Goal: Transaction & Acquisition: Subscribe to service/newsletter

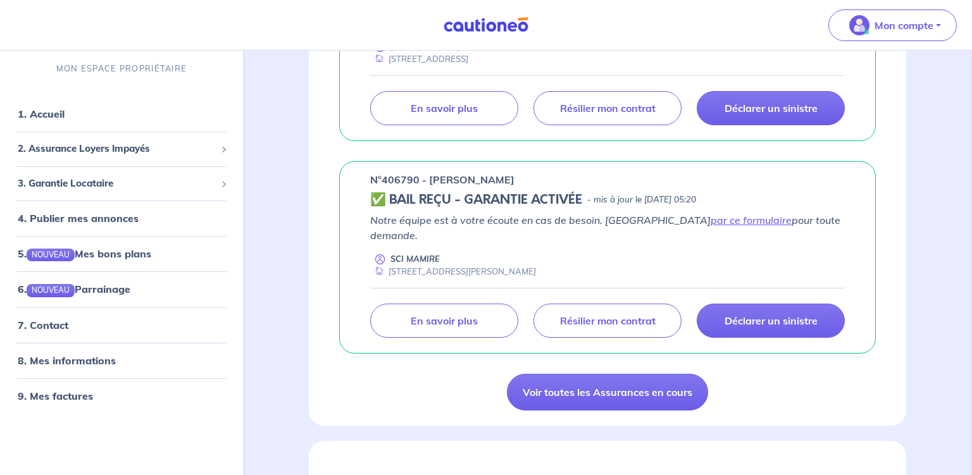
scroll to position [749, 0]
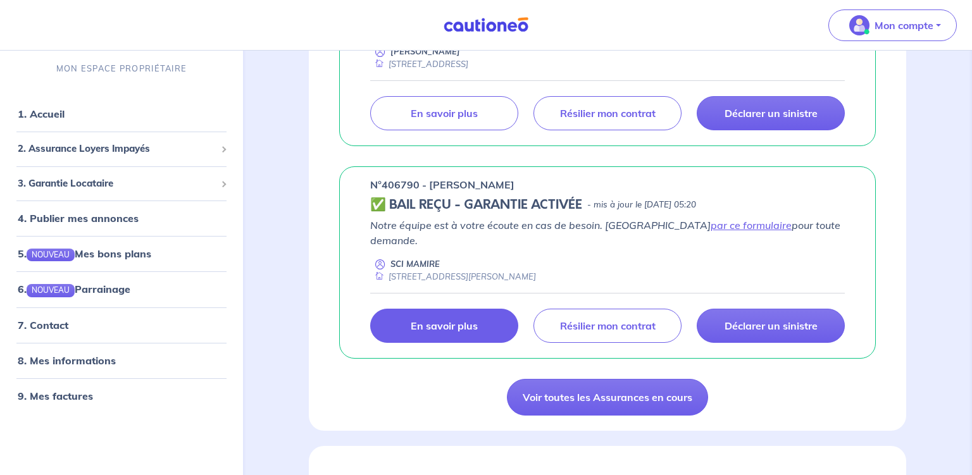
click at [449, 320] on p "En savoir plus" at bounding box center [444, 326] width 67 height 13
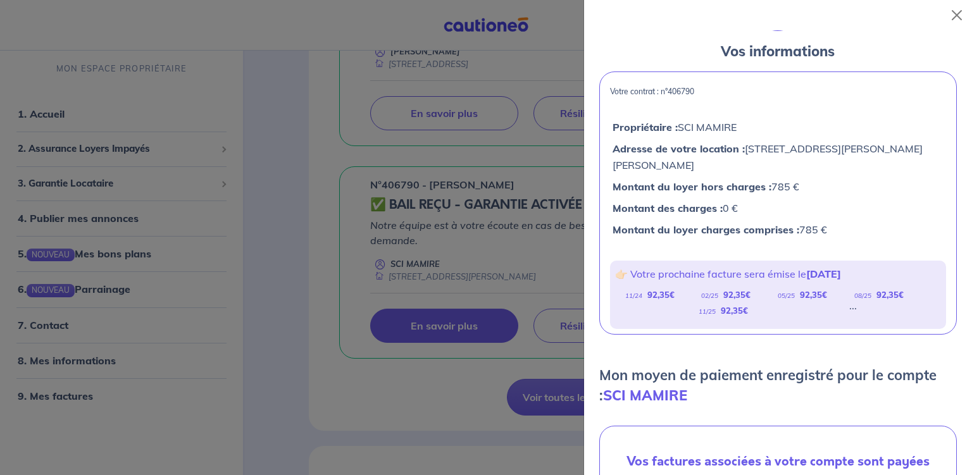
scroll to position [34, 0]
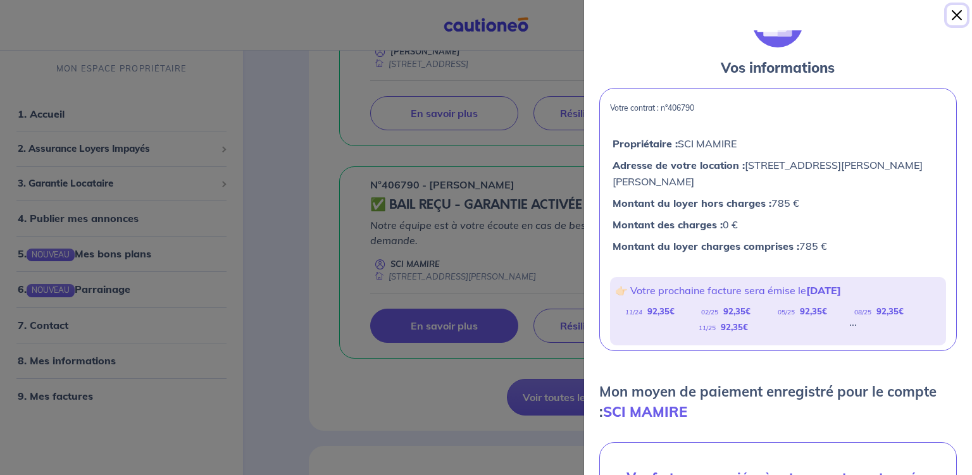
click at [958, 13] on button "Close" at bounding box center [957, 15] width 20 height 20
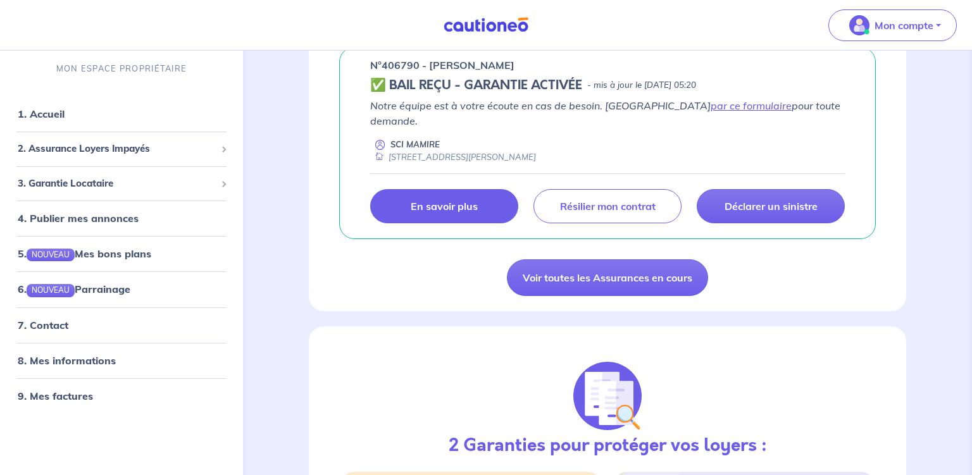
scroll to position [884, 0]
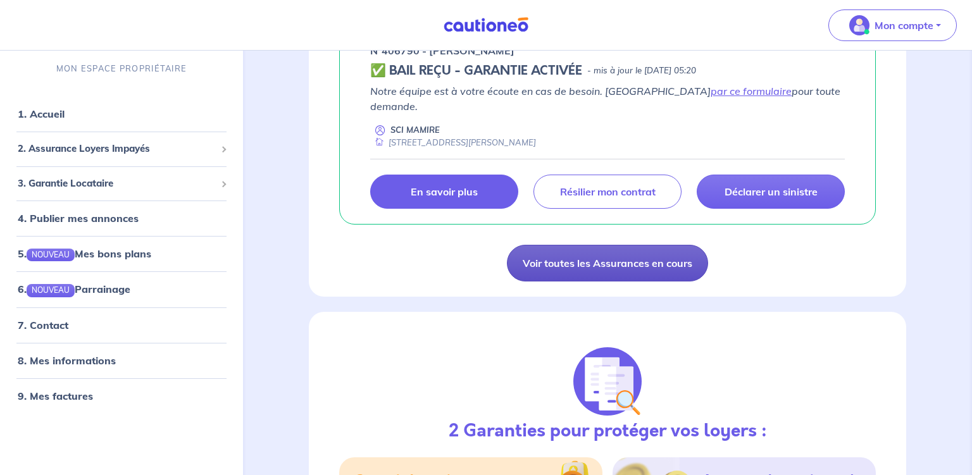
click at [615, 245] on link "Voir toutes les Assurances en cours" at bounding box center [607, 263] width 201 height 37
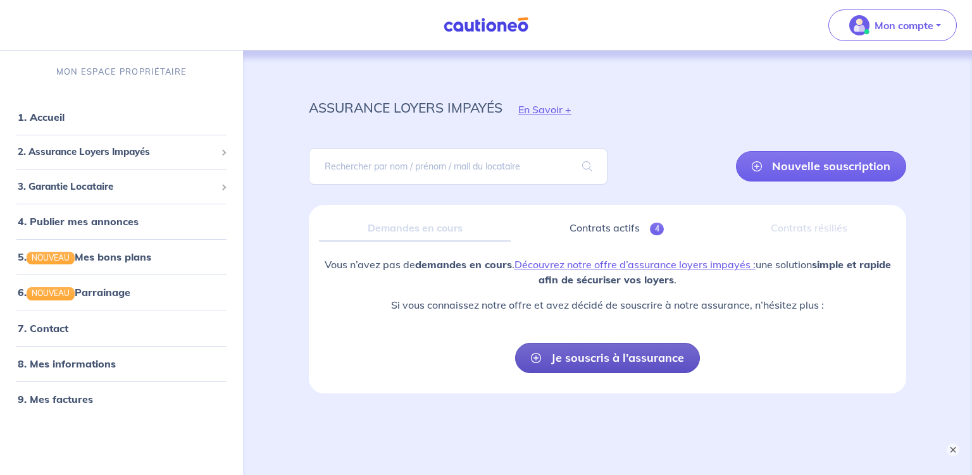
click at [619, 358] on link "Je souscris à l’assurance" at bounding box center [607, 358] width 185 height 30
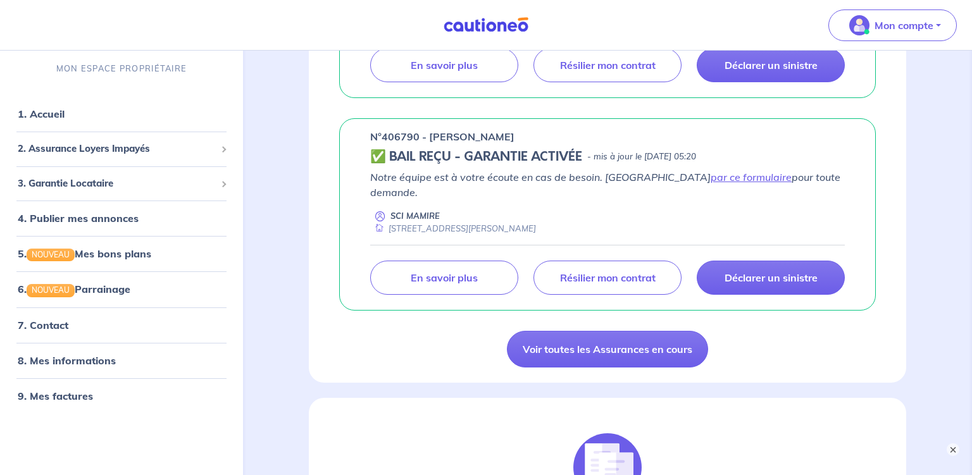
scroll to position [802, 0]
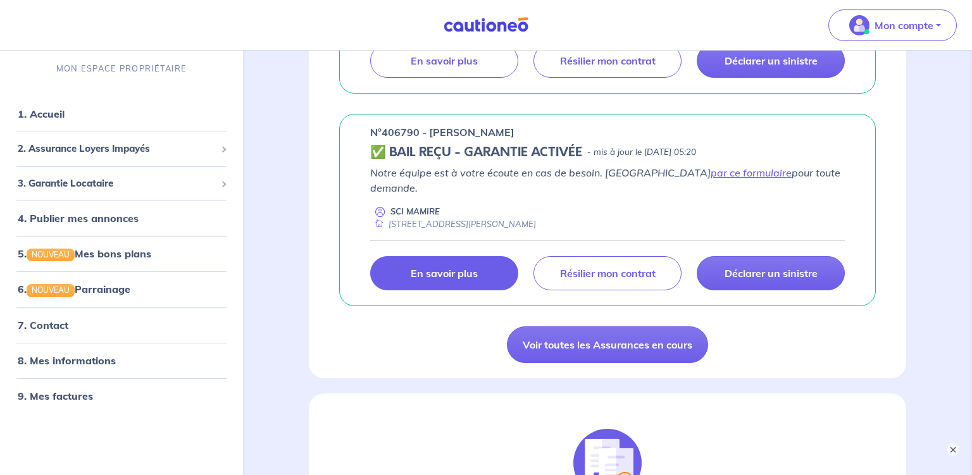
click at [454, 267] on p "En savoir plus" at bounding box center [444, 273] width 67 height 13
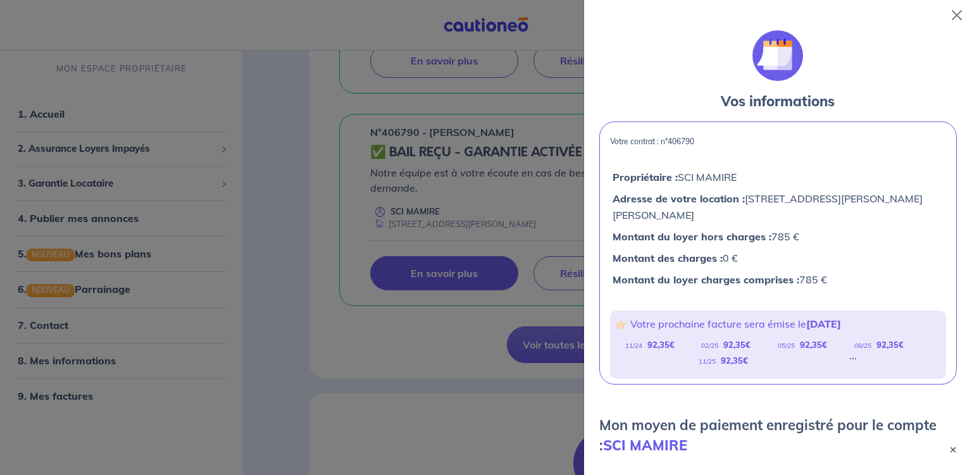
click at [285, 242] on div at bounding box center [486, 237] width 972 height 475
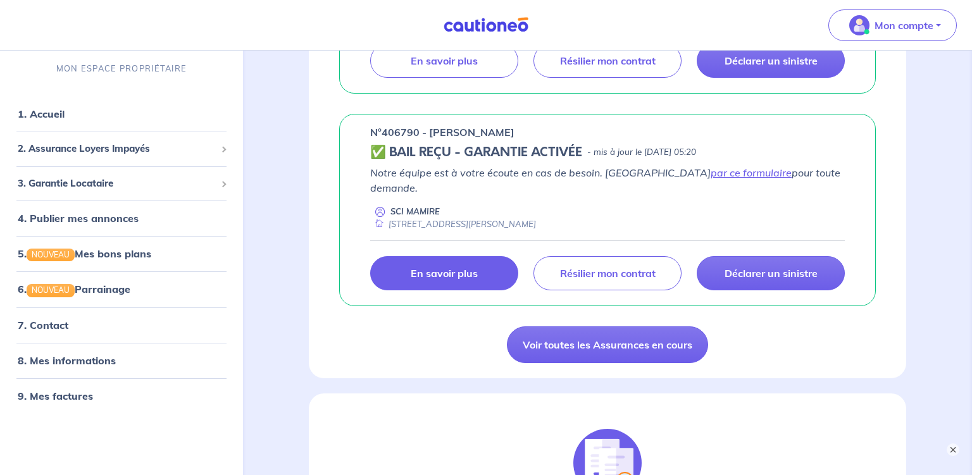
click at [467, 267] on p "En savoir plus" at bounding box center [444, 273] width 67 height 13
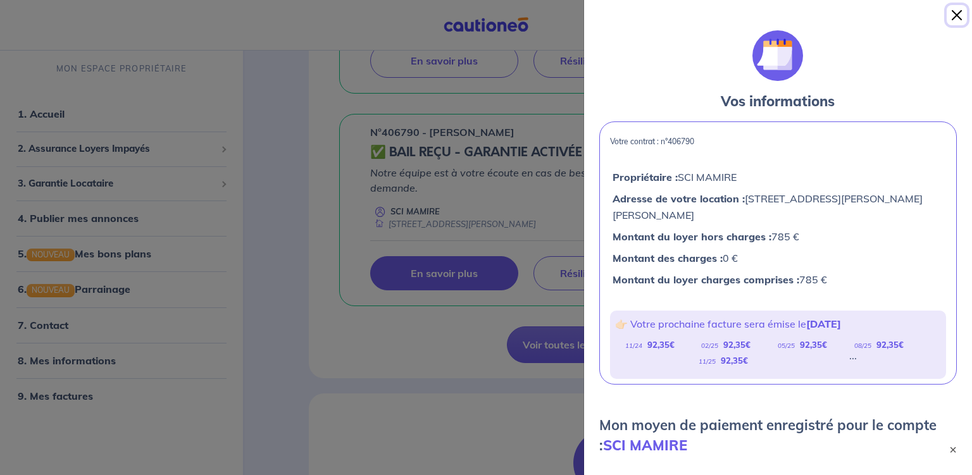
click at [956, 15] on button "Close" at bounding box center [957, 15] width 20 height 20
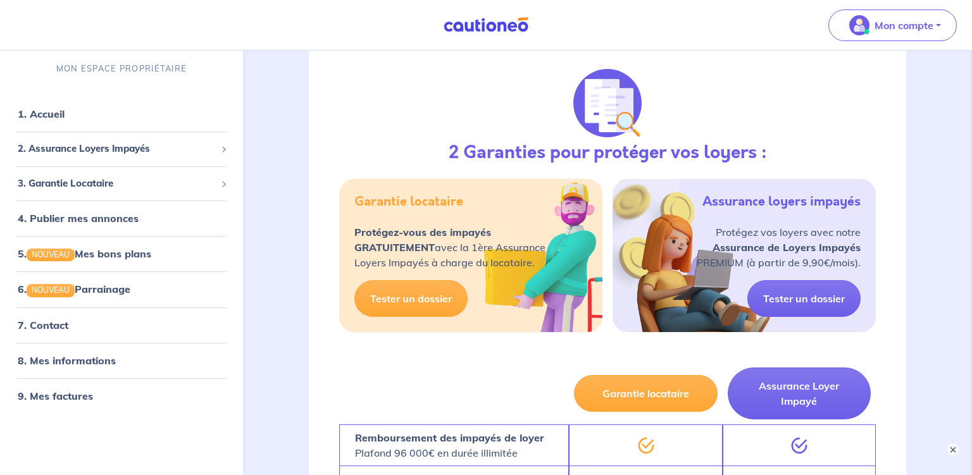
scroll to position [1136, 0]
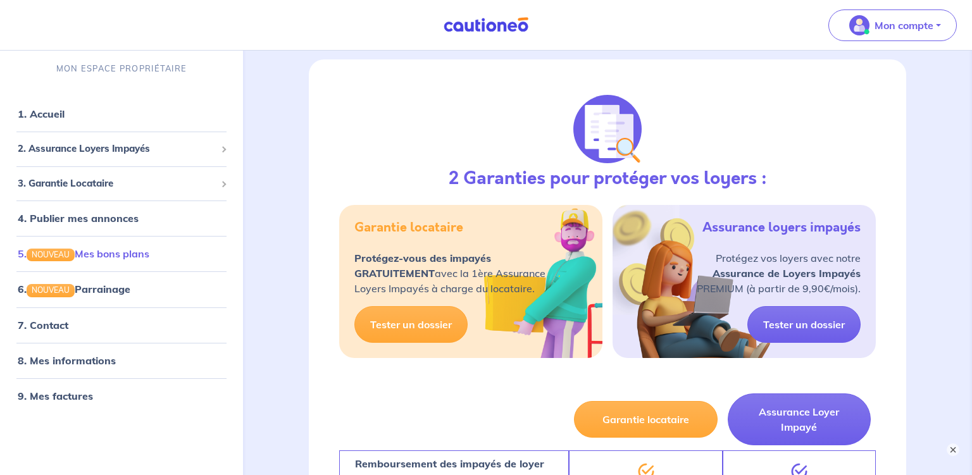
click at [149, 254] on link "5. NOUVEAU Mes bons plans" at bounding box center [84, 253] width 132 height 13
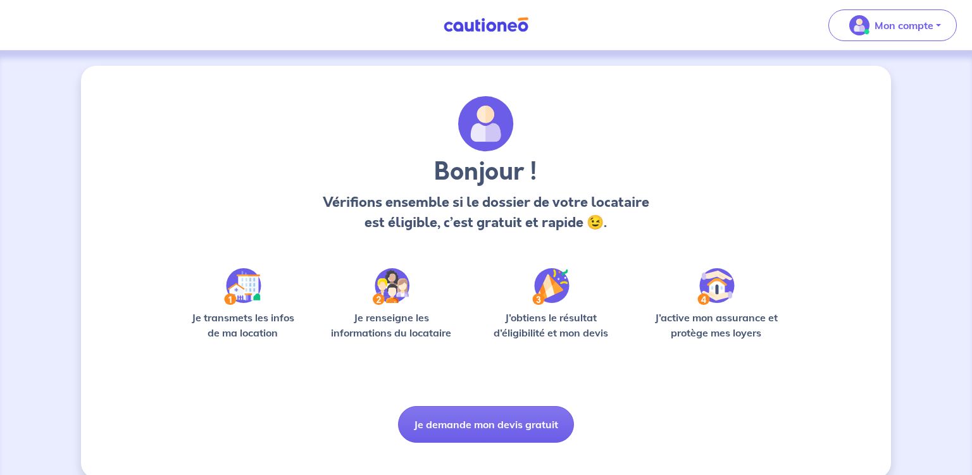
click at [384, 323] on p "Je renseigne les informations du locataire" at bounding box center [391, 325] width 136 height 30
click at [394, 323] on p "Je renseigne les informations du locataire" at bounding box center [391, 325] width 136 height 30
click at [386, 289] on img at bounding box center [391, 286] width 37 height 37
click at [244, 296] on img at bounding box center [242, 286] width 37 height 37
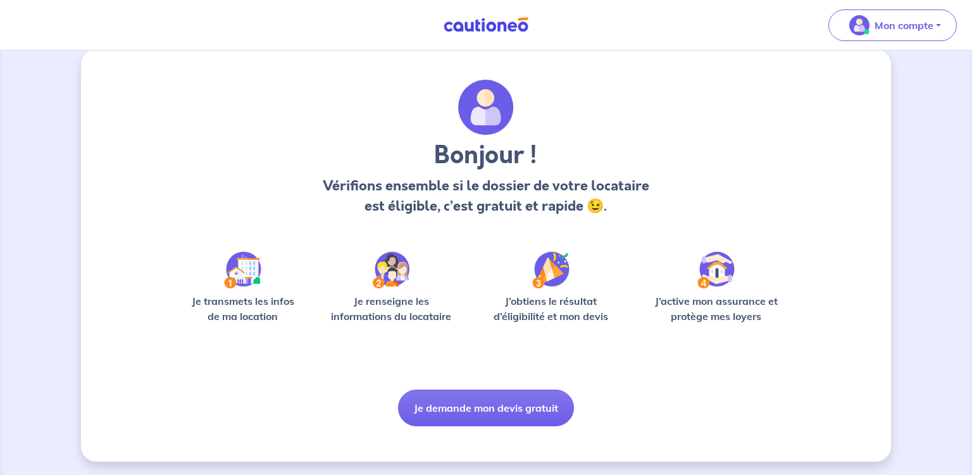
scroll to position [18, 0]
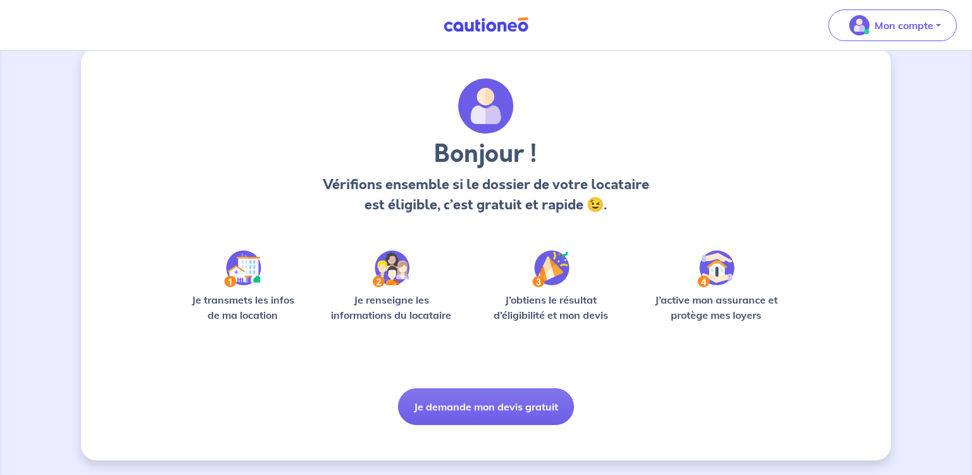
click at [246, 269] on img at bounding box center [242, 269] width 37 height 37
click at [246, 270] on img at bounding box center [242, 269] width 37 height 37
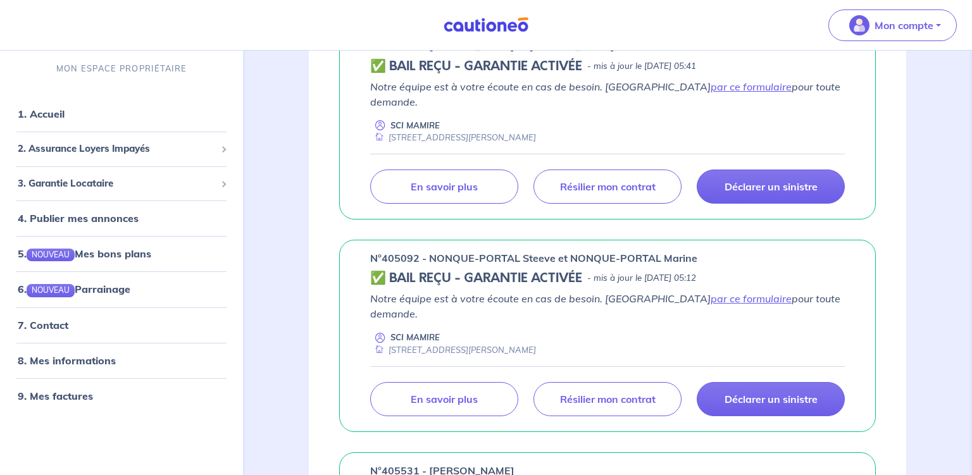
scroll to position [267, 0]
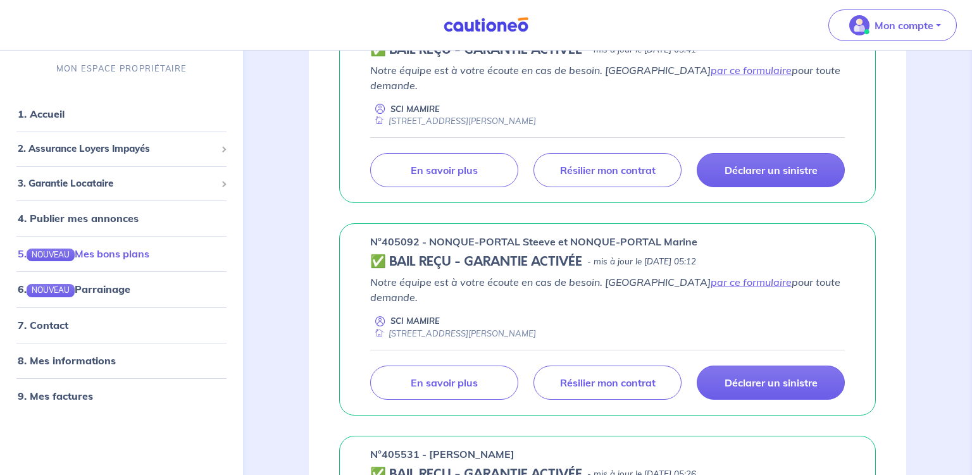
click at [122, 257] on link "5. NOUVEAU Mes bons plans" at bounding box center [84, 253] width 132 height 13
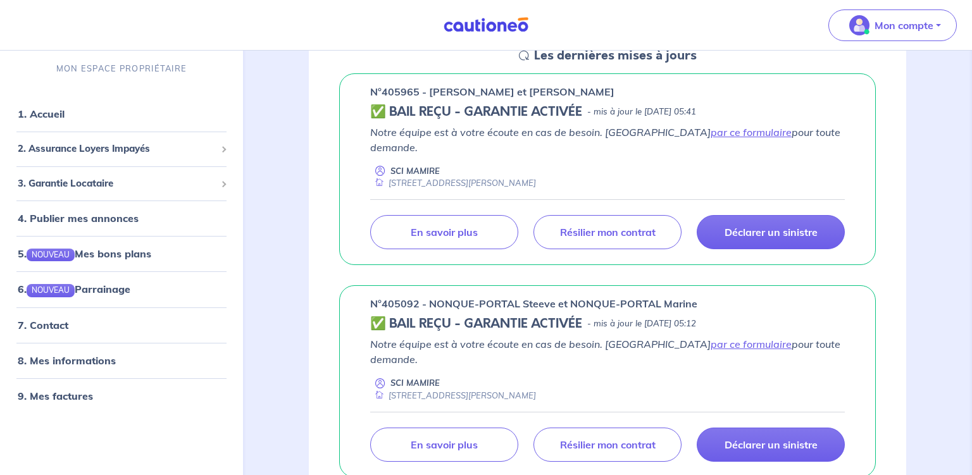
scroll to position [200, 0]
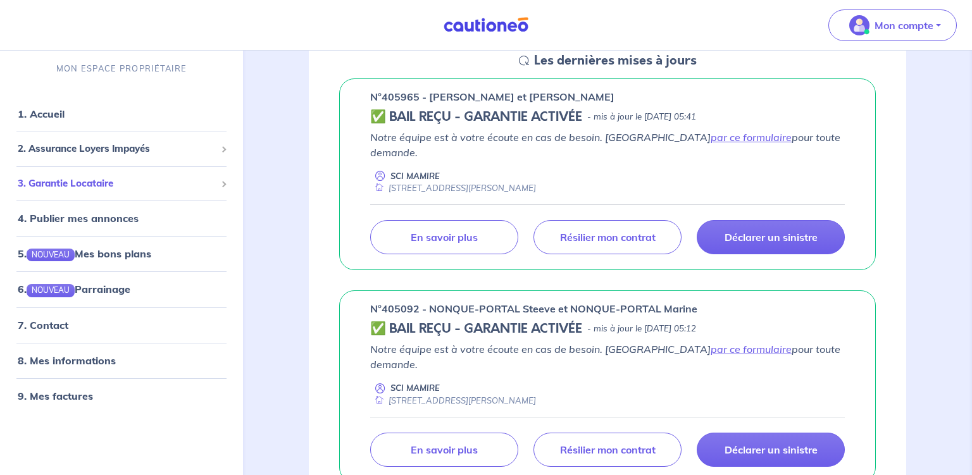
click at [84, 185] on span "3. Garantie Locataire" at bounding box center [117, 184] width 198 height 15
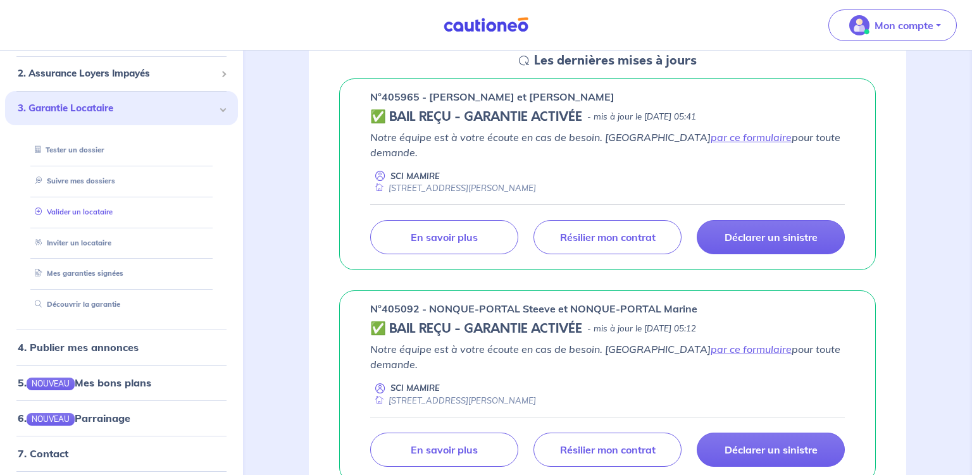
scroll to position [73, 0]
click at [87, 154] on link "Tester un dossier" at bounding box center [66, 152] width 73 height 9
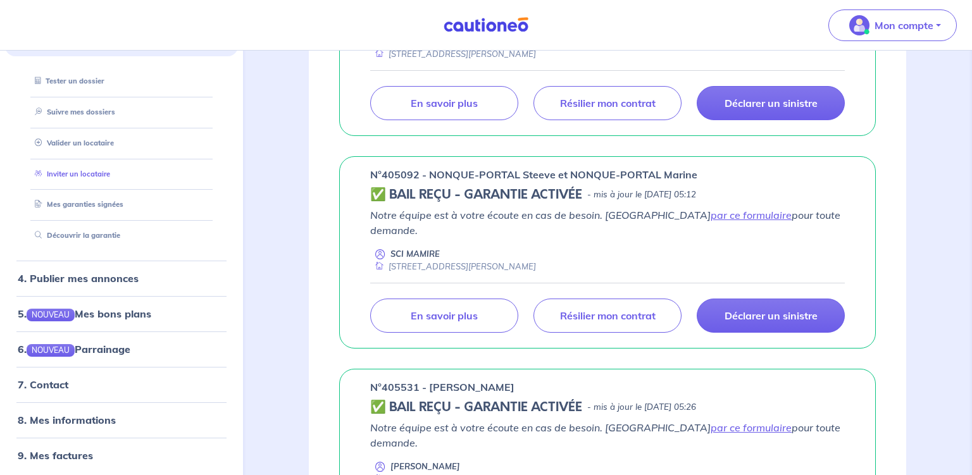
scroll to position [149, 0]
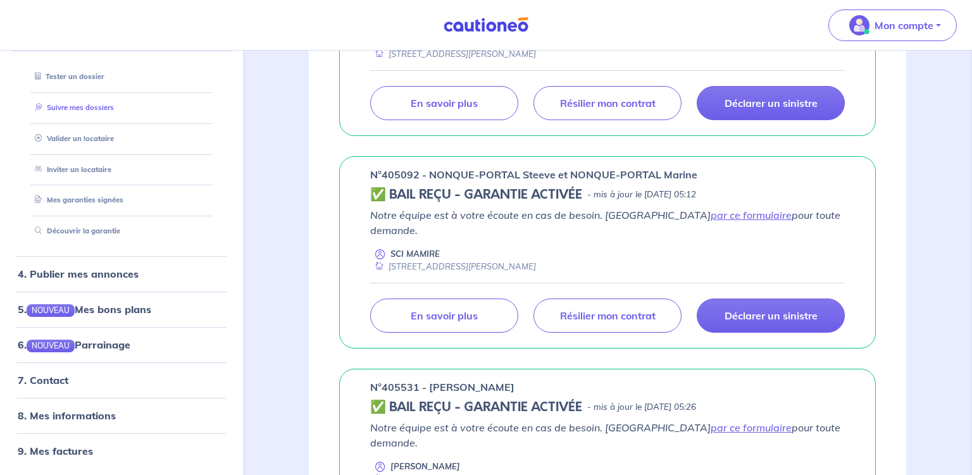
click at [75, 110] on link "Suivre mes dossiers" at bounding box center [72, 107] width 84 height 9
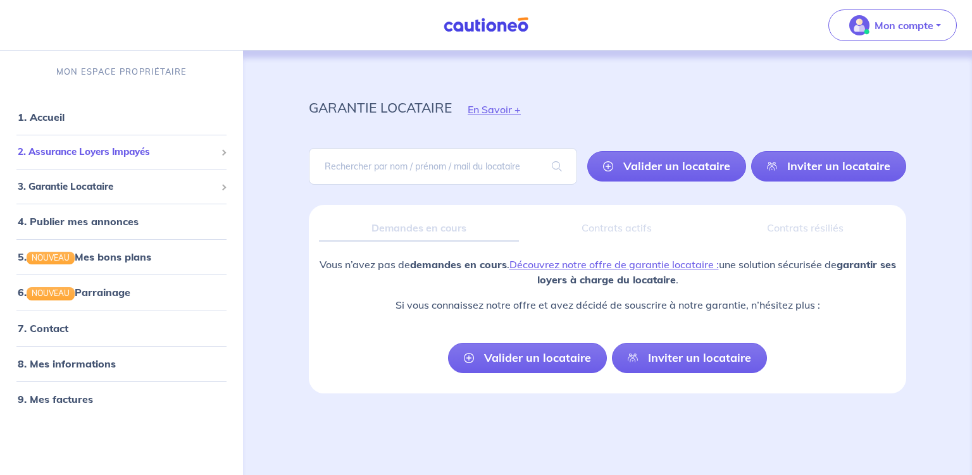
click at [86, 156] on span "2. Assurance Loyers Impayés" at bounding box center [117, 152] width 198 height 15
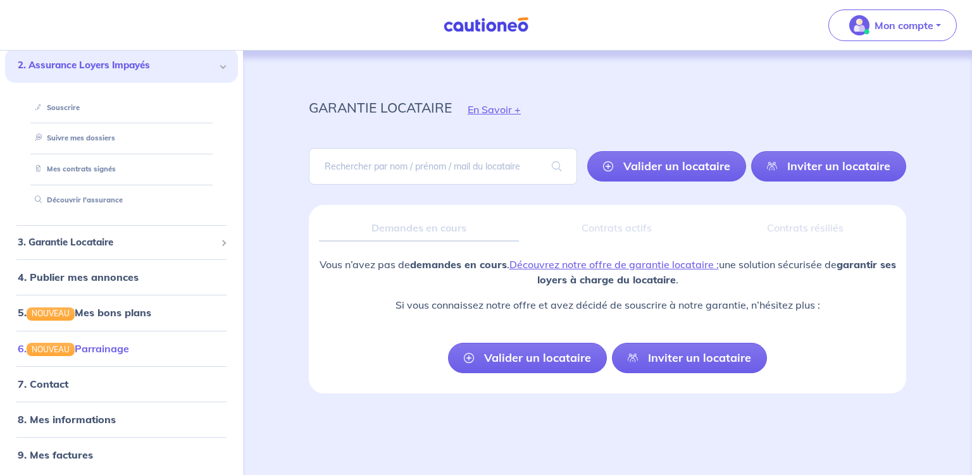
scroll to position [3, 0]
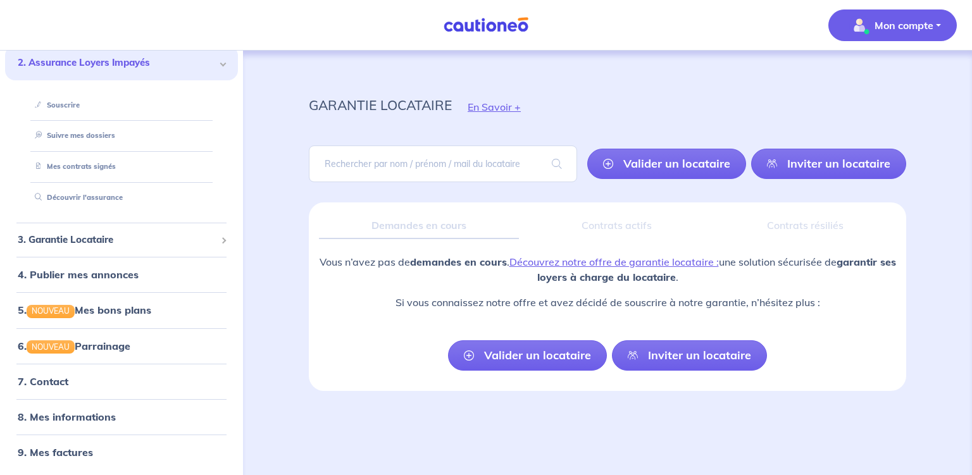
click at [901, 25] on p "Mon compte" at bounding box center [904, 25] width 59 height 15
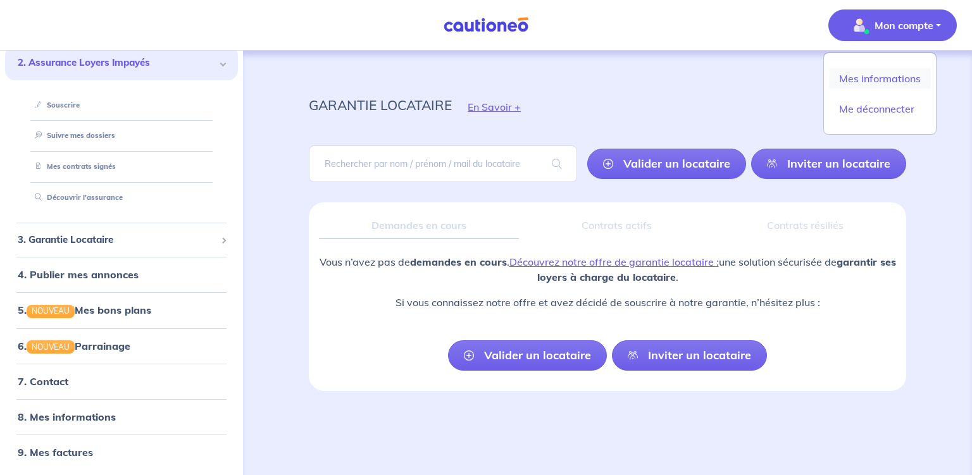
click at [889, 77] on link "Mes informations" at bounding box center [880, 78] width 102 height 20
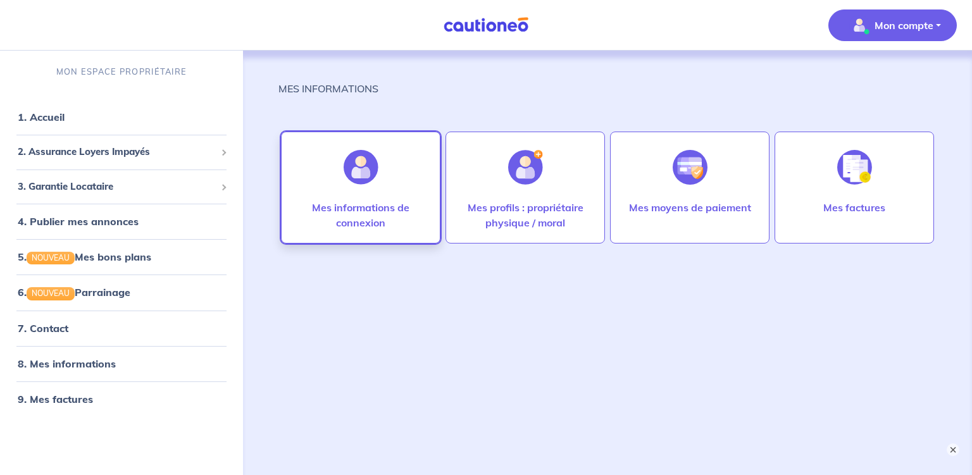
click at [346, 212] on p "Mes informations de connexion" at bounding box center [360, 215] width 133 height 30
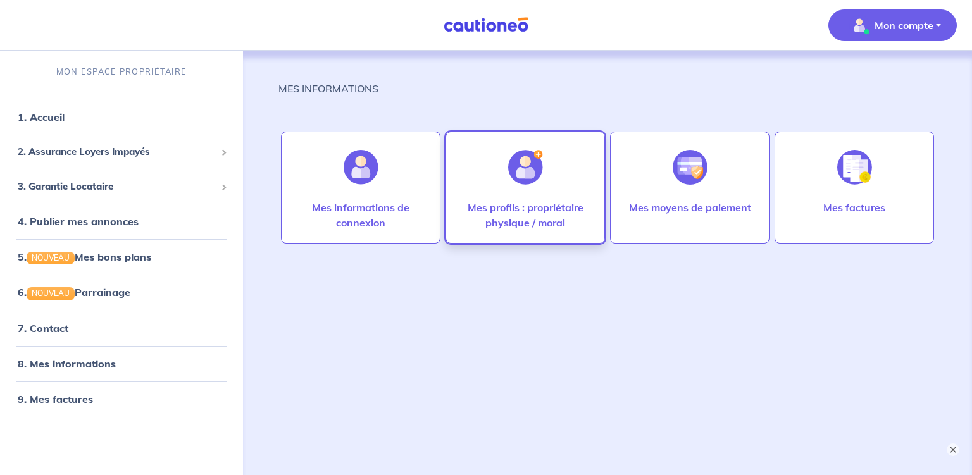
click at [517, 206] on p "Mes profils : propriétaire physique / moral" at bounding box center [525, 215] width 133 height 30
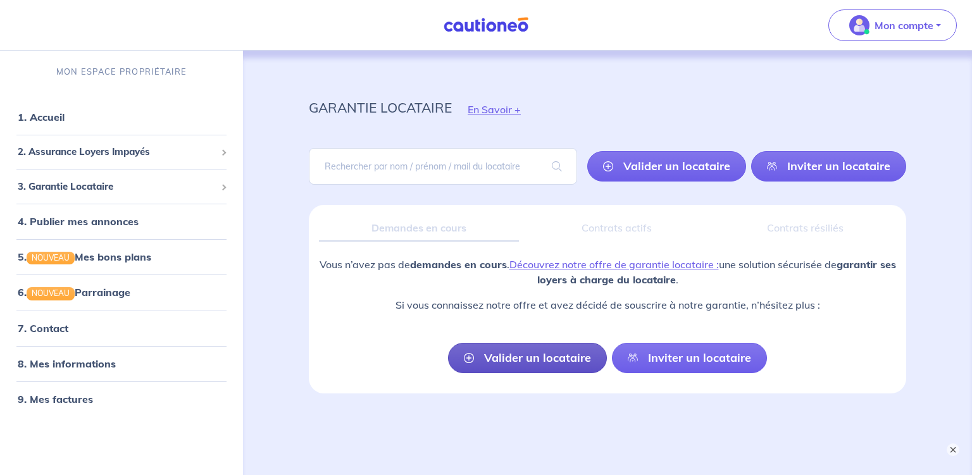
click at [560, 360] on link "Valider un locataire" at bounding box center [527, 358] width 159 height 30
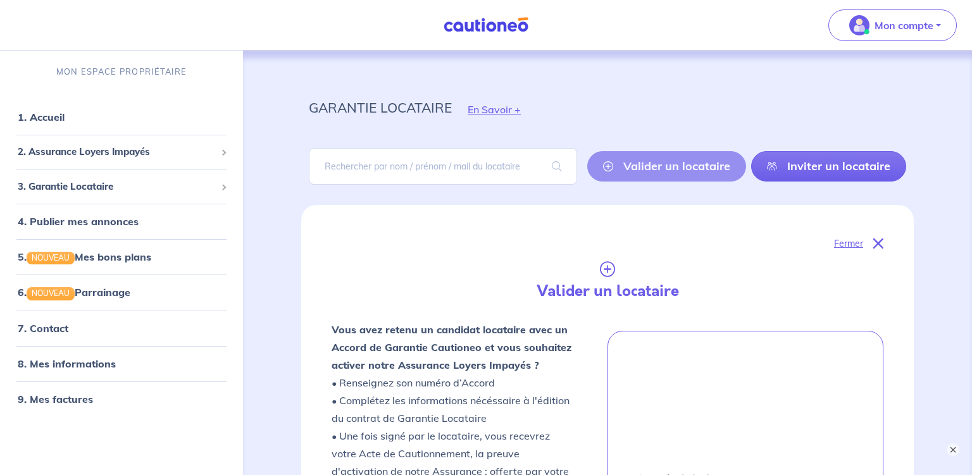
click at [667, 167] on div "Valider un locataire Inviter un locataire" at bounding box center [746, 166] width 319 height 30
click at [880, 240] on icon at bounding box center [879, 244] width 10 height 10
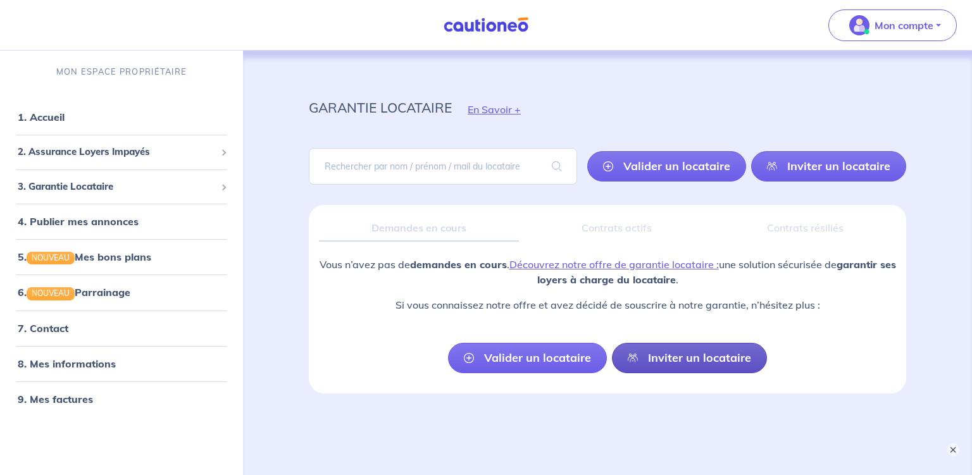
click at [689, 358] on link "Inviter un locataire" at bounding box center [689, 358] width 155 height 30
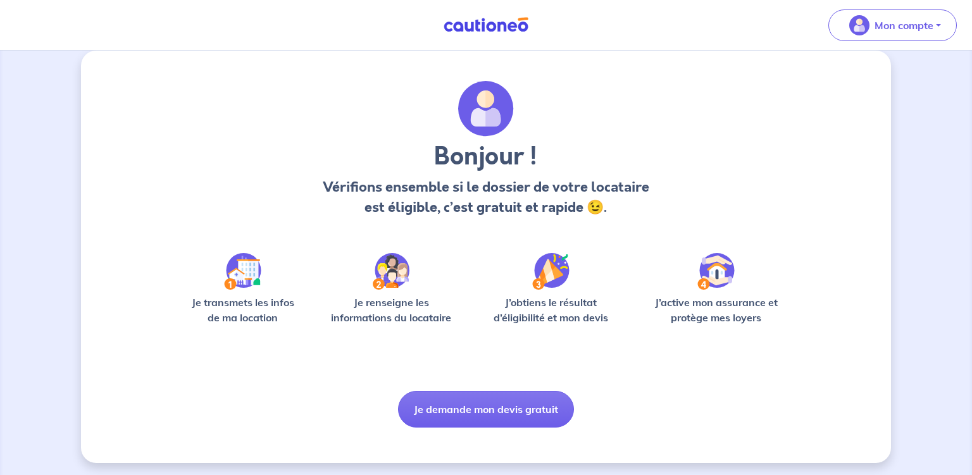
scroll to position [18, 0]
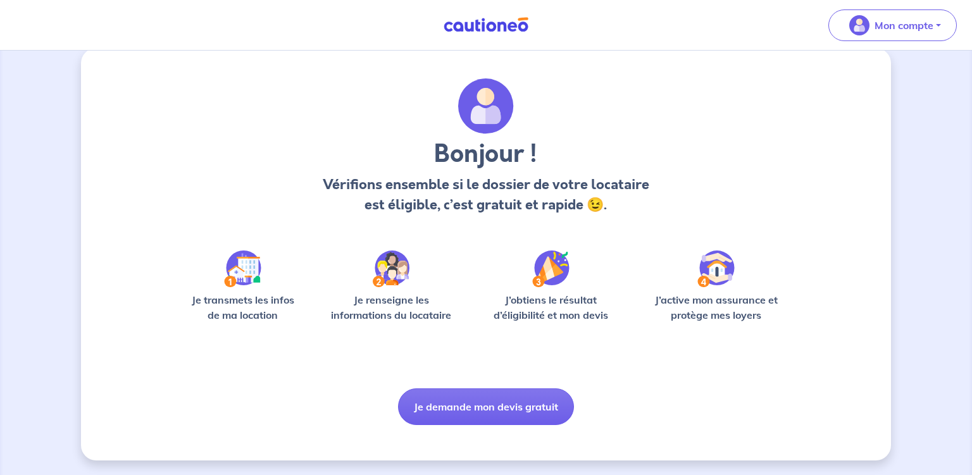
click at [251, 296] on p "Je transmets les infos de ma location" at bounding box center [242, 307] width 121 height 30
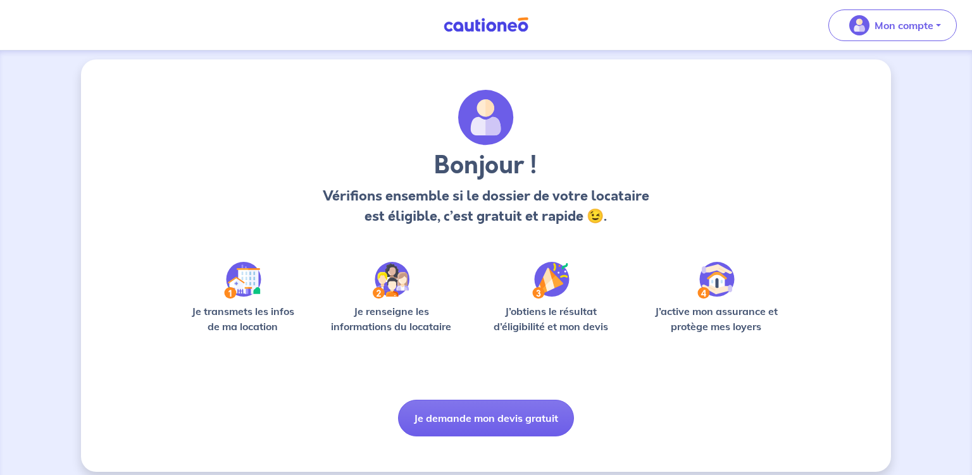
scroll to position [0, 0]
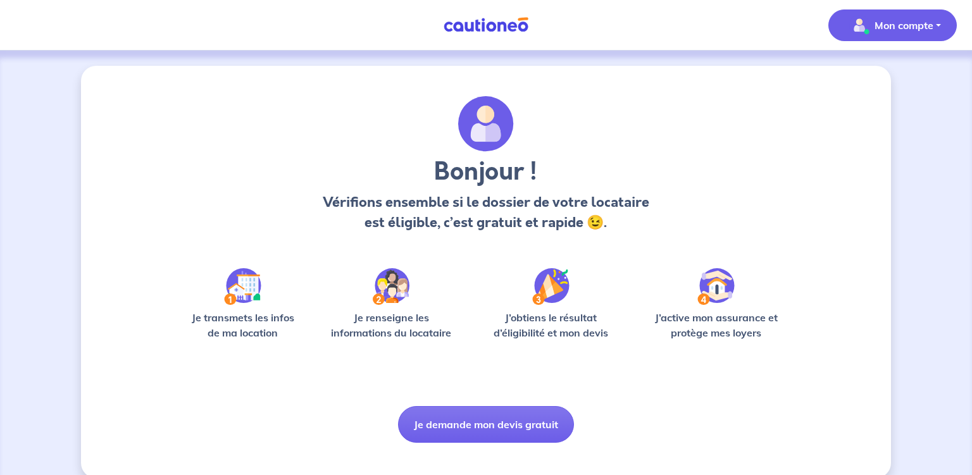
click at [913, 22] on p "Mon compte" at bounding box center [904, 25] width 59 height 15
click at [889, 80] on link "Mes informations" at bounding box center [880, 78] width 102 height 20
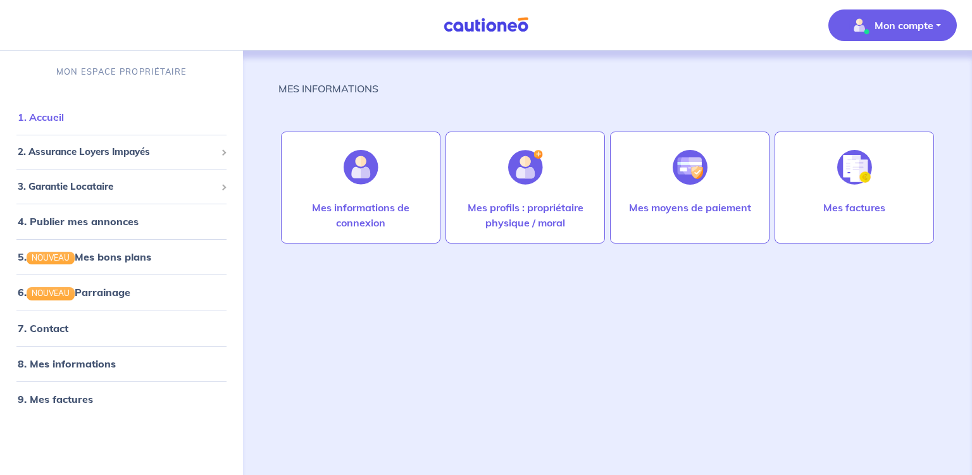
click at [52, 118] on link "1. Accueil" at bounding box center [41, 117] width 46 height 13
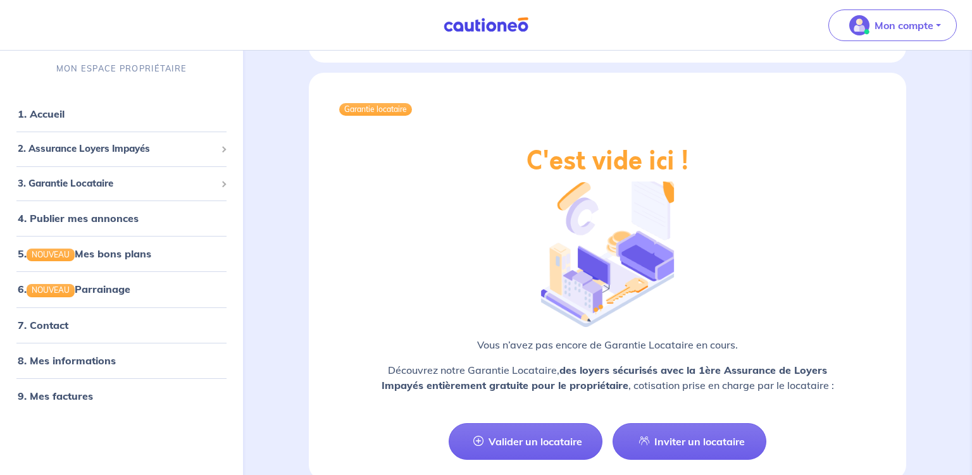
scroll to position [2020, 0]
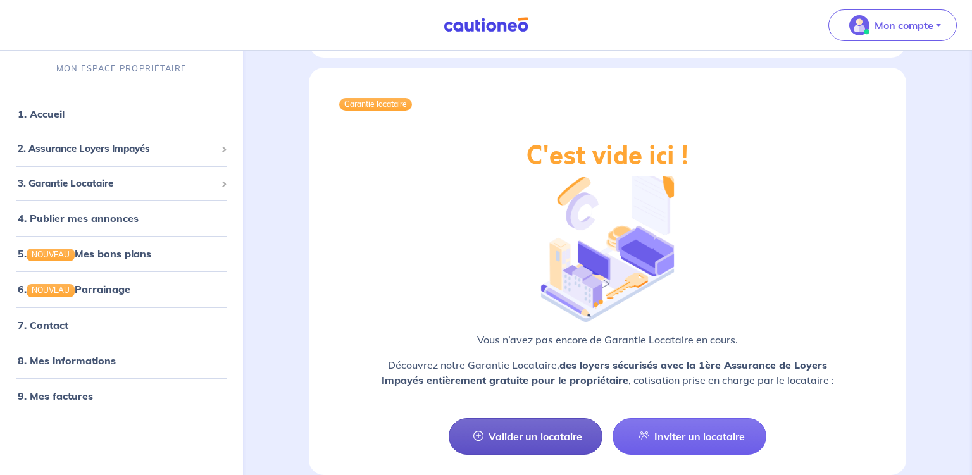
click at [541, 418] on link "Valider un locataire" at bounding box center [526, 436] width 154 height 37
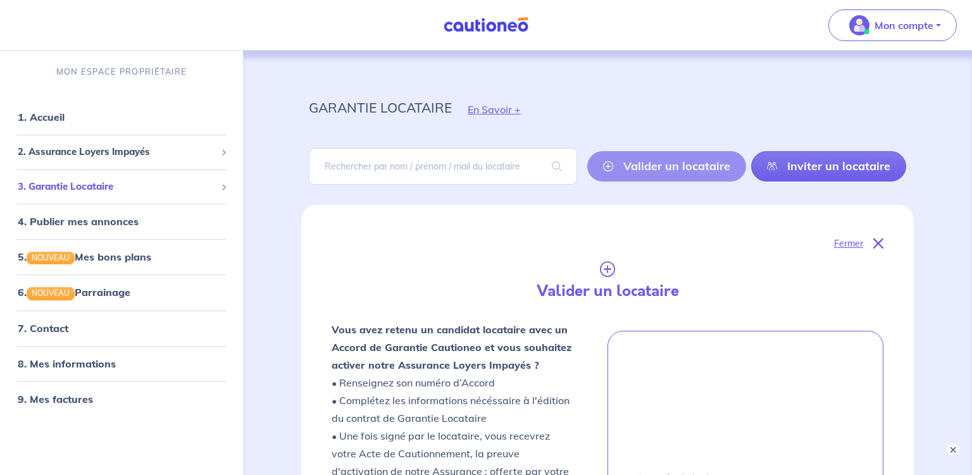
click at [85, 189] on span "3. Garantie Locataire" at bounding box center [117, 187] width 198 height 15
